Goal: Transaction & Acquisition: Purchase product/service

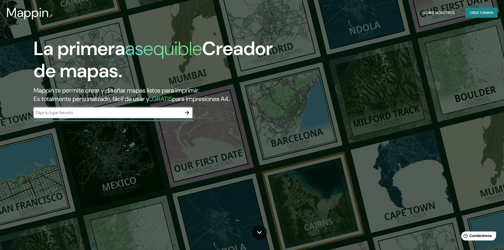
click at [159, 114] on input "text" at bounding box center [108, 113] width 148 height 6
click at [165, 116] on div "​" at bounding box center [113, 112] width 159 height 11
type input "b"
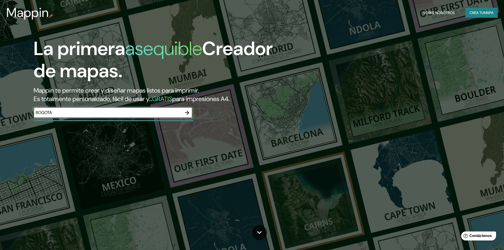
type input "BOGOTA"
click at [187, 114] on icon "button" at bounding box center [187, 113] width 6 height 6
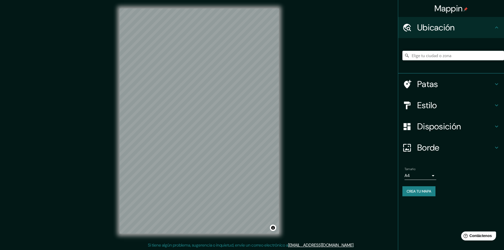
click at [429, 29] on font "Ubicación" at bounding box center [436, 27] width 38 height 11
click at [447, 58] on input "Elige tu ciudad o zona" at bounding box center [453, 56] width 102 height 10
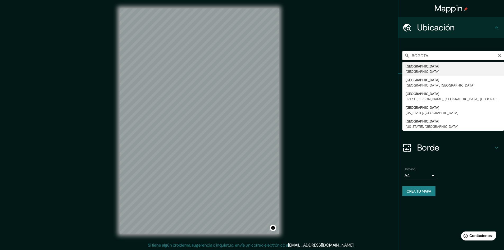
type input "[GEOGRAPHIC_DATA], [GEOGRAPHIC_DATA]"
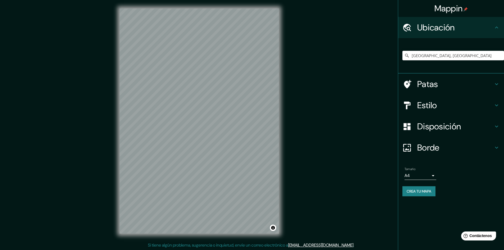
click at [473, 85] on h4 "Patas" at bounding box center [455, 84] width 76 height 11
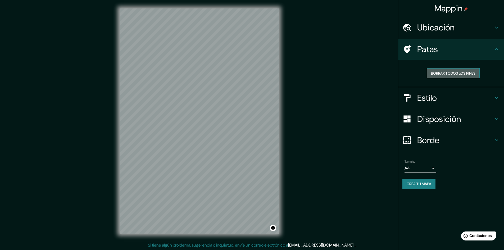
click at [464, 75] on font "Borrar todos los pines" at bounding box center [453, 73] width 44 height 5
click at [490, 53] on h4 "Patas" at bounding box center [455, 49] width 76 height 11
click at [411, 50] on icon at bounding box center [406, 49] width 9 height 9
click at [413, 51] on div at bounding box center [409, 49] width 15 height 9
click at [460, 96] on h4 "Estilo" at bounding box center [455, 98] width 76 height 11
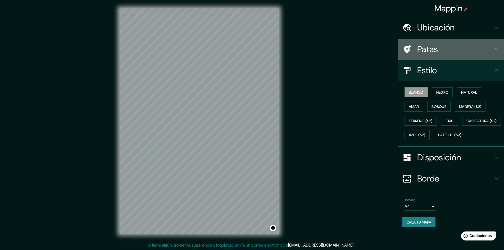
click at [471, 51] on h4 "Patas" at bounding box center [455, 49] width 76 height 11
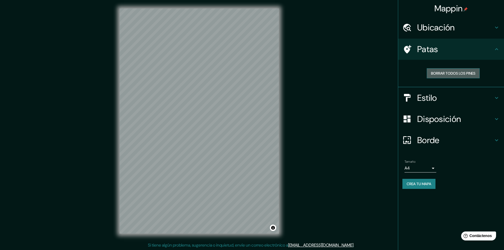
click at [475, 71] on font "Borrar todos los pines" at bounding box center [453, 73] width 44 height 5
click at [427, 56] on div "Patas" at bounding box center [451, 49] width 106 height 21
click at [406, 72] on div "Borrar todos los pines" at bounding box center [453, 73] width 102 height 19
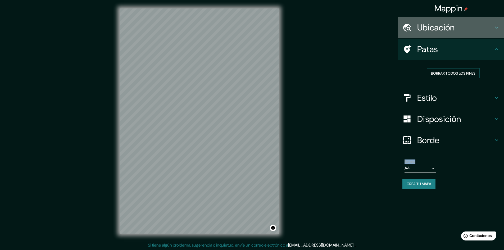
click at [441, 28] on font "Ubicación" at bounding box center [436, 27] width 38 height 11
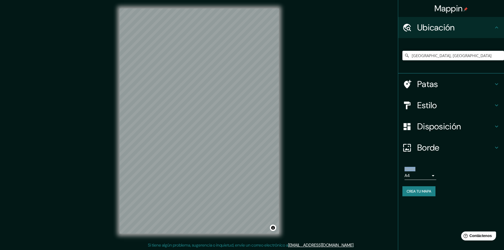
click at [474, 91] on div "Patas" at bounding box center [451, 84] width 106 height 21
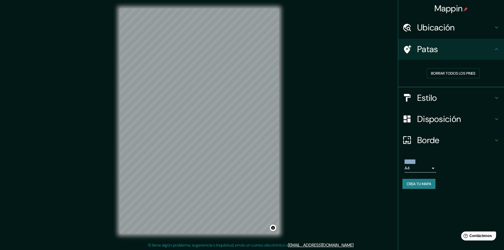
click at [500, 37] on div "Ubicación" at bounding box center [451, 27] width 106 height 21
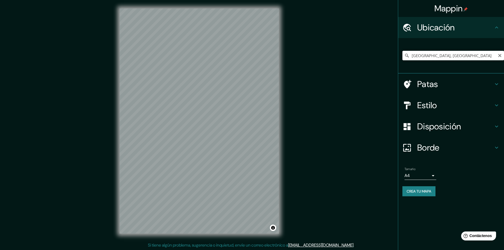
click at [448, 56] on input "[GEOGRAPHIC_DATA], [GEOGRAPHIC_DATA]" at bounding box center [453, 56] width 102 height 10
click at [427, 182] on div "Tamaño A4 single" at bounding box center [450, 173] width 97 height 17
click at [427, 191] on font "Crea tu mapa" at bounding box center [419, 191] width 25 height 5
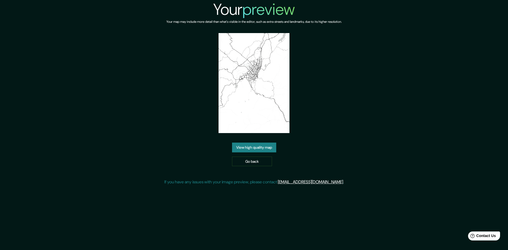
click at [267, 151] on link "View high quality map" at bounding box center [254, 148] width 44 height 10
